Goal: Find specific page/section: Find specific page/section

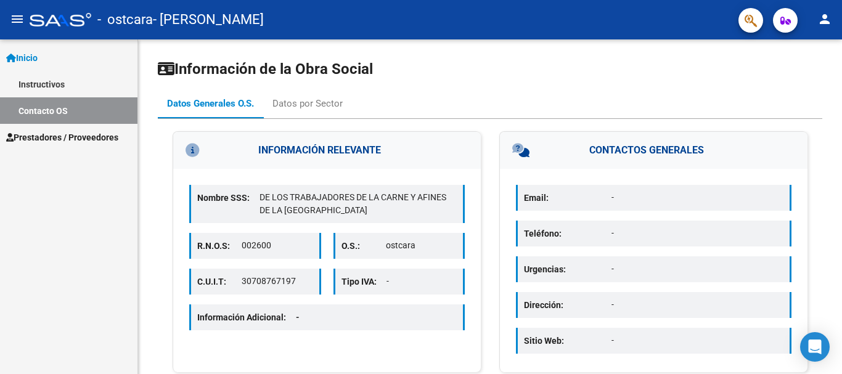
click at [46, 84] on link "Instructivos" at bounding box center [68, 84] width 137 height 26
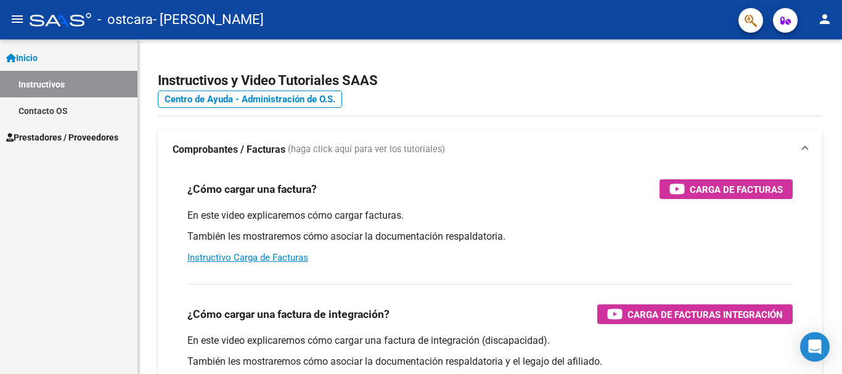
click at [38, 62] on span "Inicio" at bounding box center [21, 58] width 31 height 14
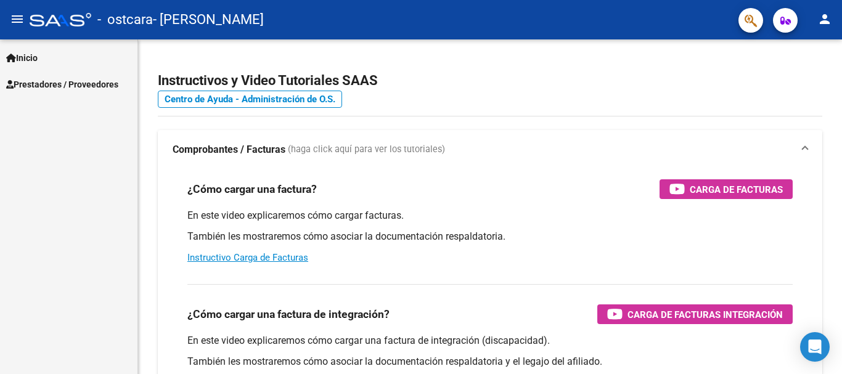
click at [17, 54] on span "Inicio" at bounding box center [21, 58] width 31 height 14
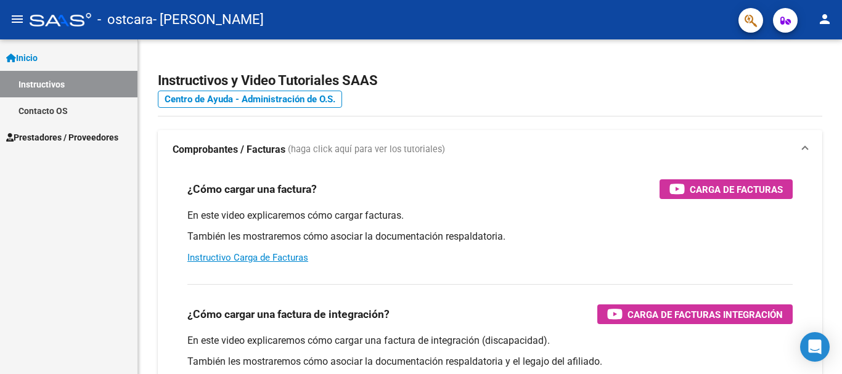
click at [16, 17] on mat-icon "menu" at bounding box center [17, 19] width 15 height 15
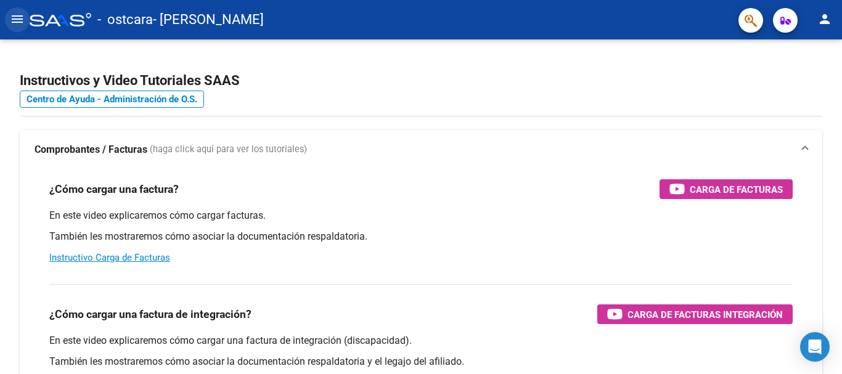
click at [16, 17] on mat-icon "menu" at bounding box center [17, 19] width 15 height 15
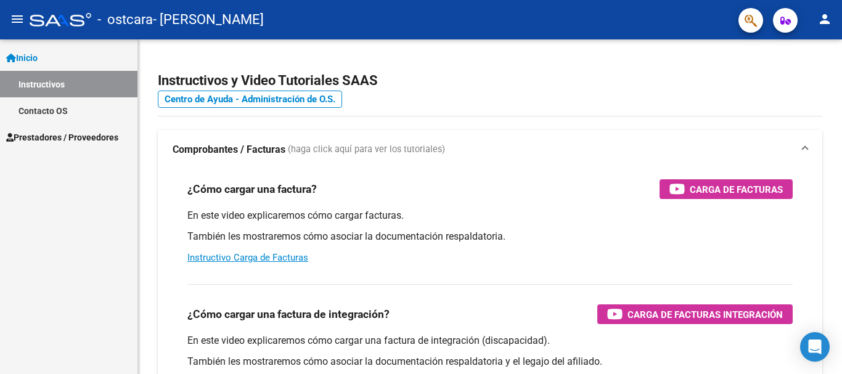
click at [36, 105] on link "Contacto OS" at bounding box center [68, 110] width 137 height 26
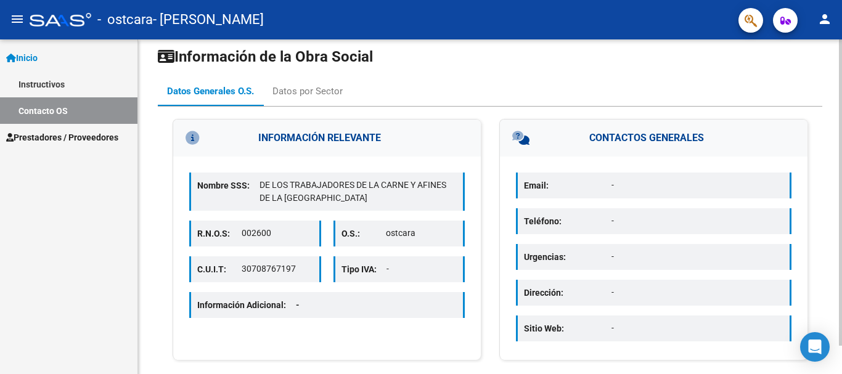
scroll to position [31, 0]
